Goal: Find specific page/section: Find specific page/section

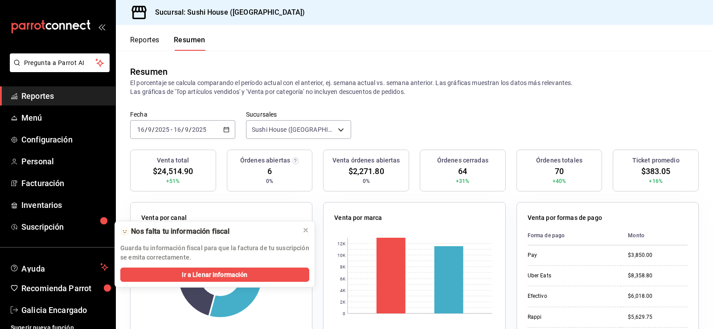
click at [50, 104] on link "Reportes" at bounding box center [57, 95] width 115 height 19
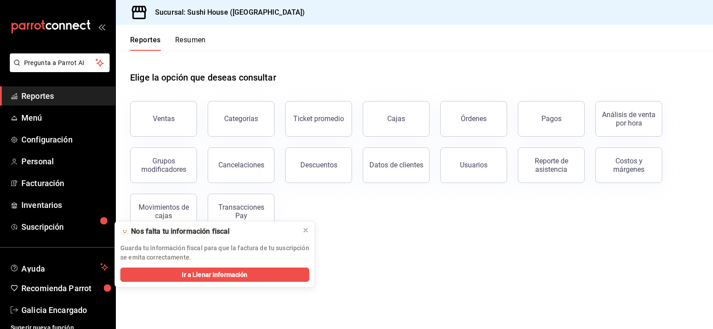
click at [181, 37] on button "Resumen" at bounding box center [190, 43] width 31 height 15
